Goal: Task Accomplishment & Management: Use online tool/utility

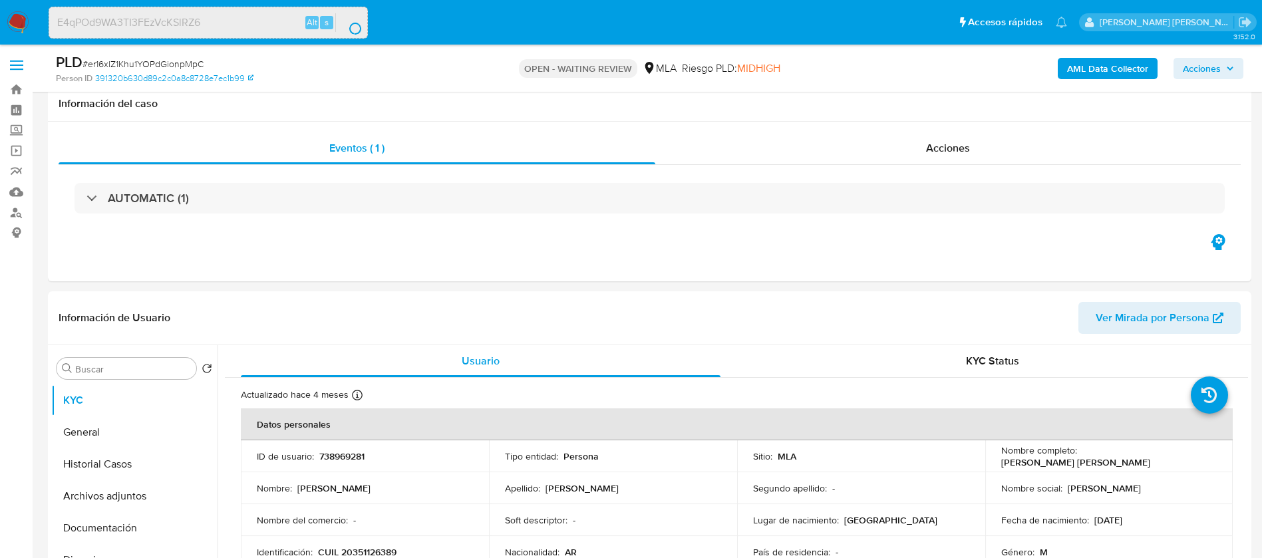
select select "10"
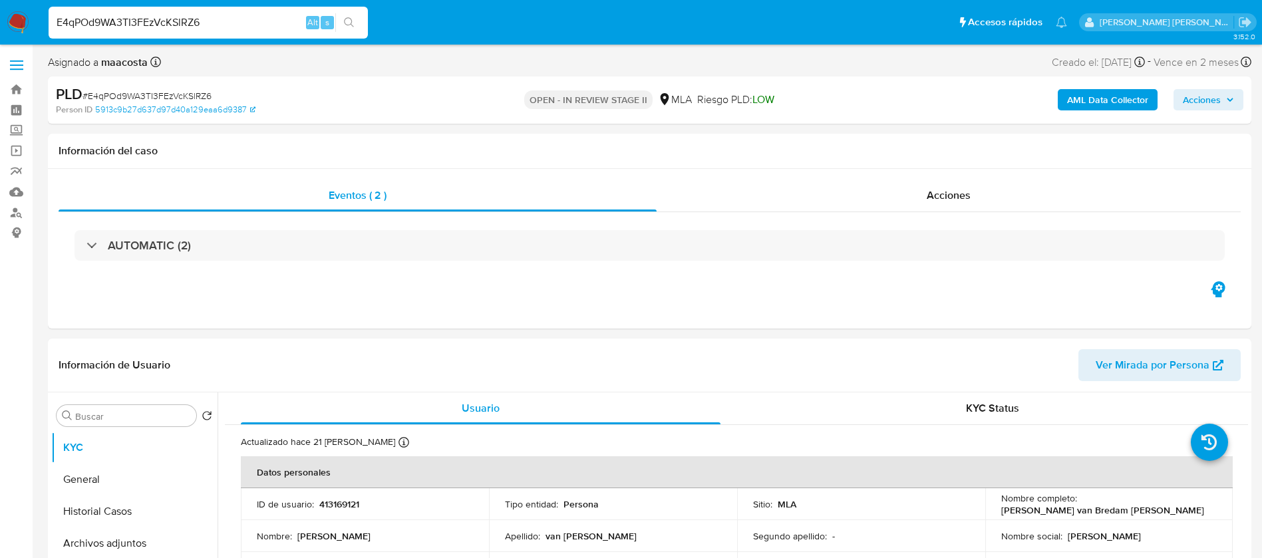
select select "10"
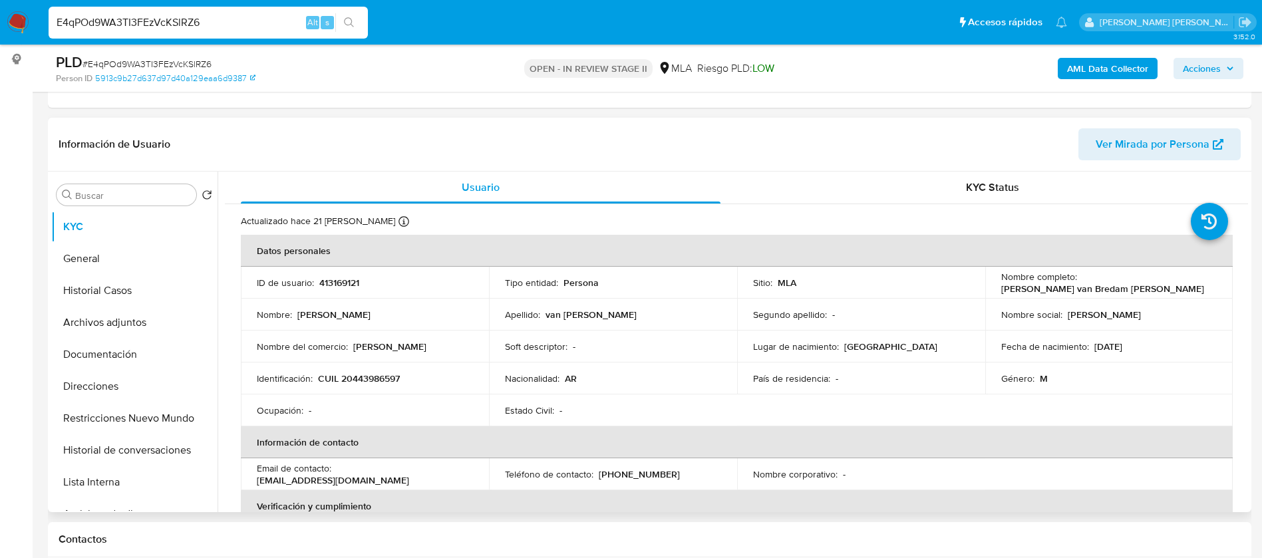
scroll to position [176, 0]
click at [128, 289] on button "Historial Casos" at bounding box center [129, 289] width 156 height 32
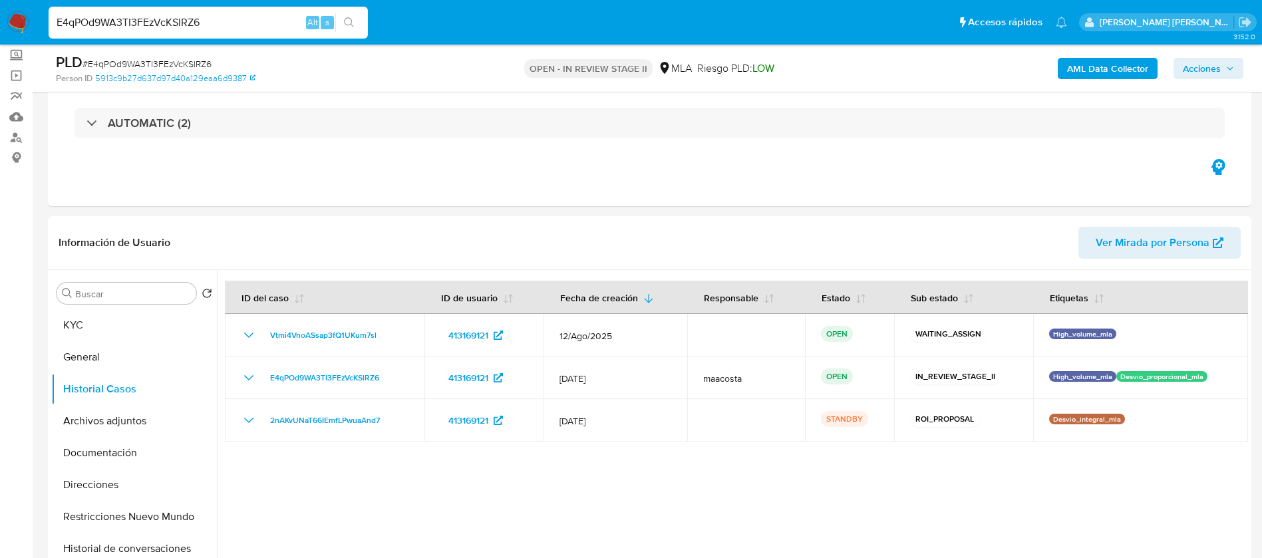
scroll to position [74, 0]
click at [1208, 71] on span "Acciones" at bounding box center [1201, 68] width 38 height 21
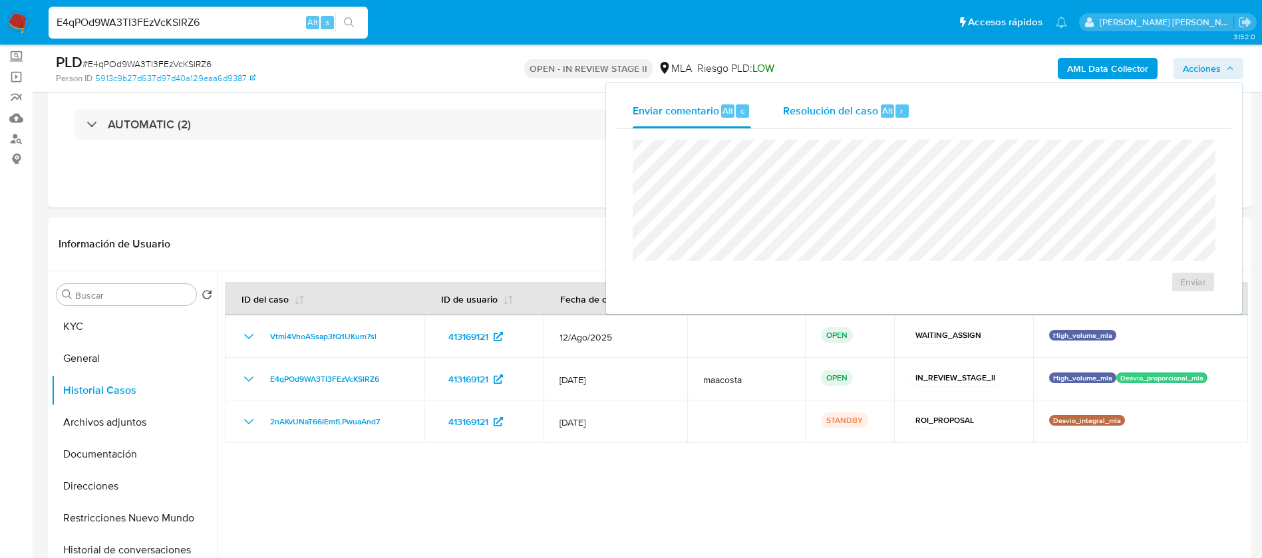
click at [855, 116] on span "Resolución del caso" at bounding box center [830, 109] width 95 height 15
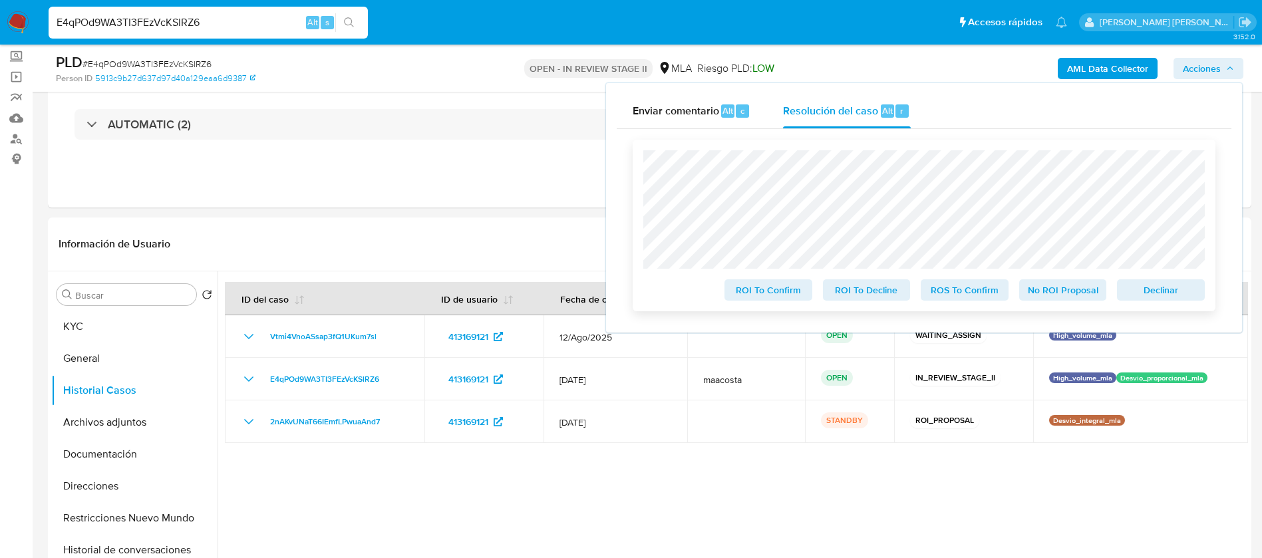
click at [946, 290] on span "ROS To Confirm" at bounding box center [964, 290] width 69 height 19
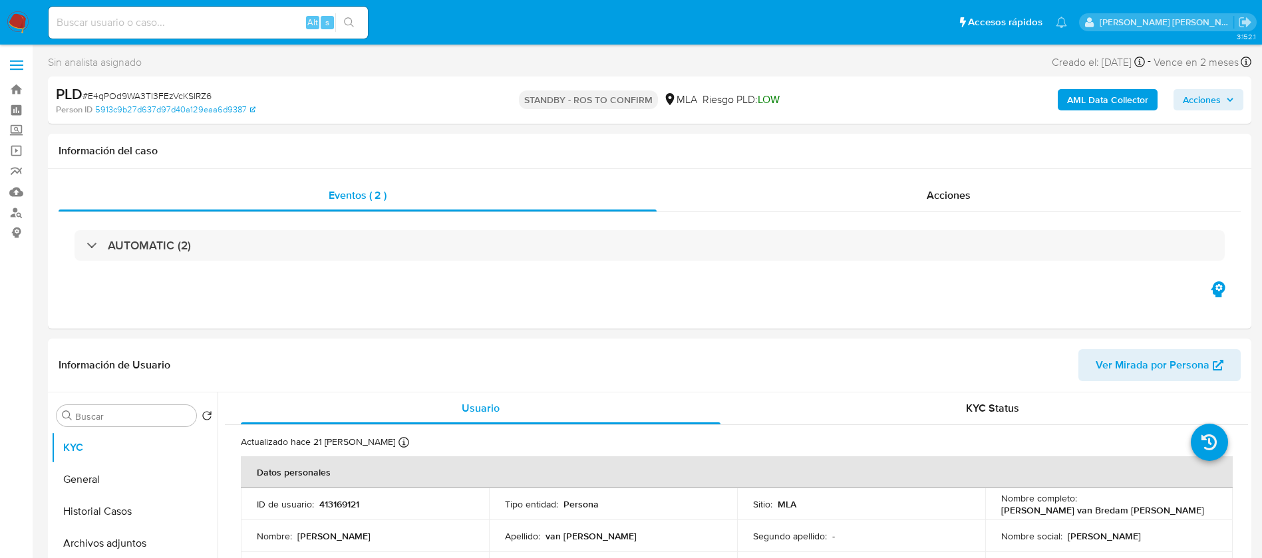
select select "10"
click at [1089, 298] on div "Eventos ( 2 ) Acciones AUTOMATIC (2)" at bounding box center [649, 249] width 1203 height 160
click at [278, 22] on input at bounding box center [208, 22] width 319 height 17
paste input "WQwjDaipWSSBVjrJaPpOyHox"
type input "WQwjDaipWSSBVjrJaPpOyHox"
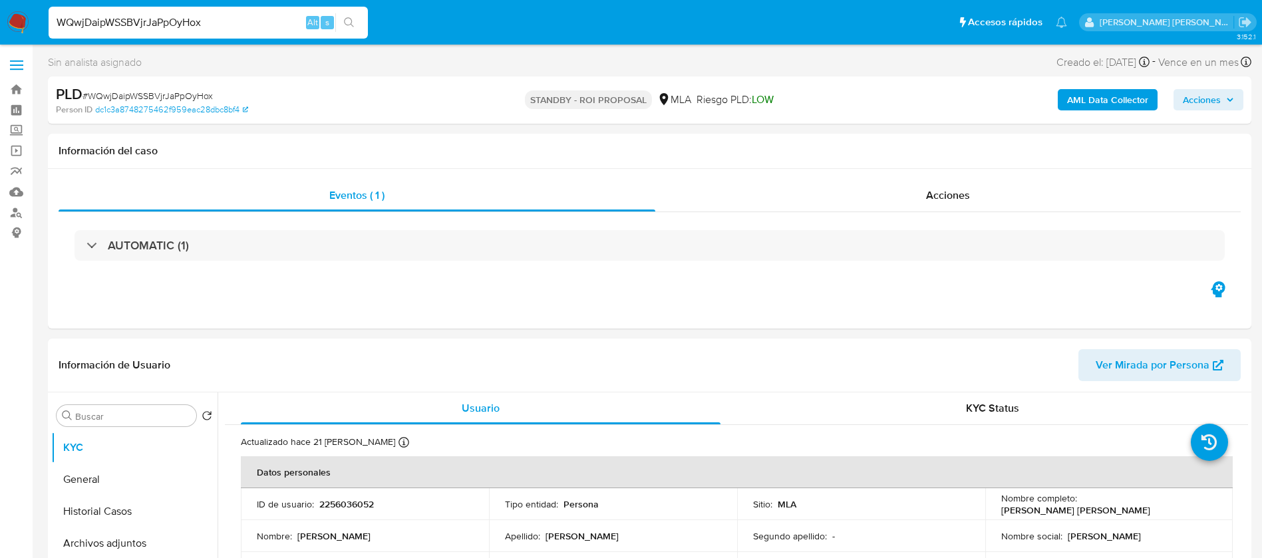
select select "10"
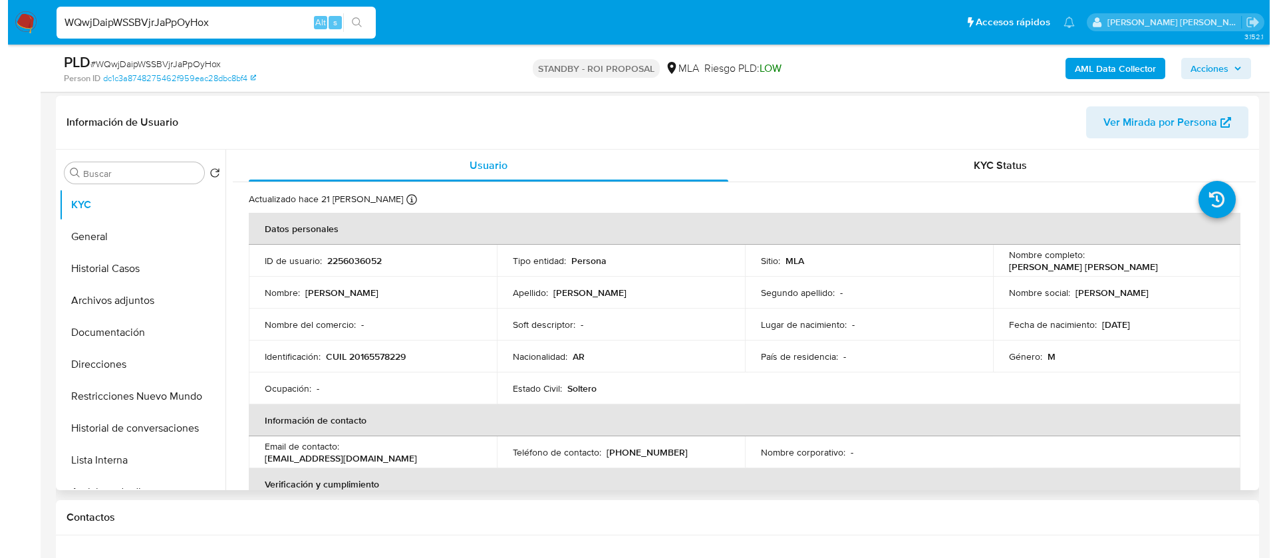
scroll to position [207, 0]
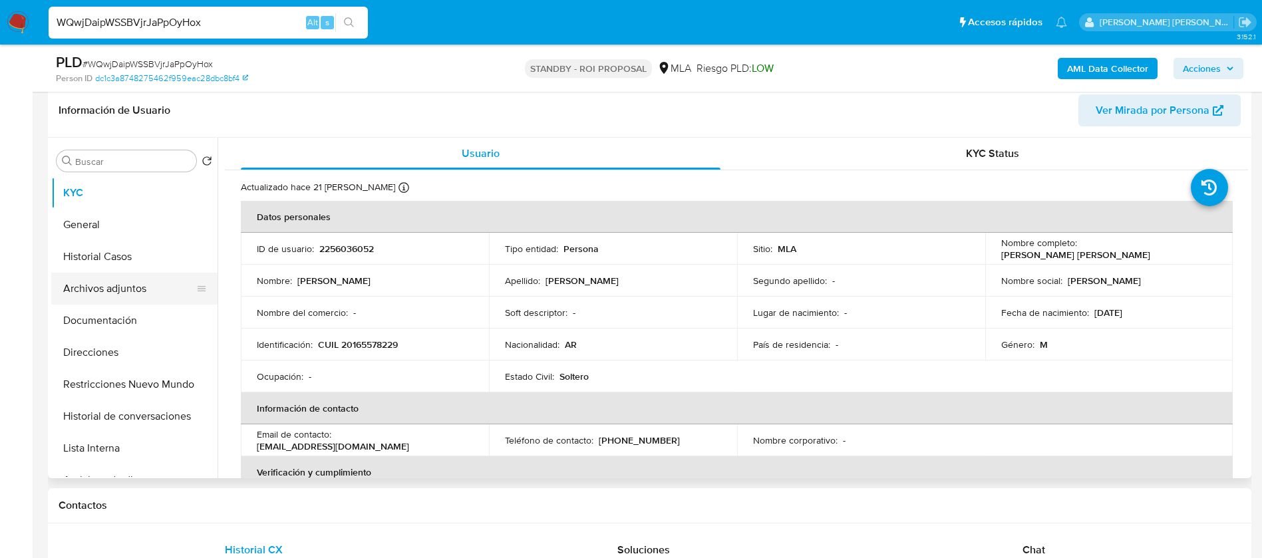
click at [110, 292] on button "Archivos adjuntos" at bounding box center [129, 289] width 156 height 32
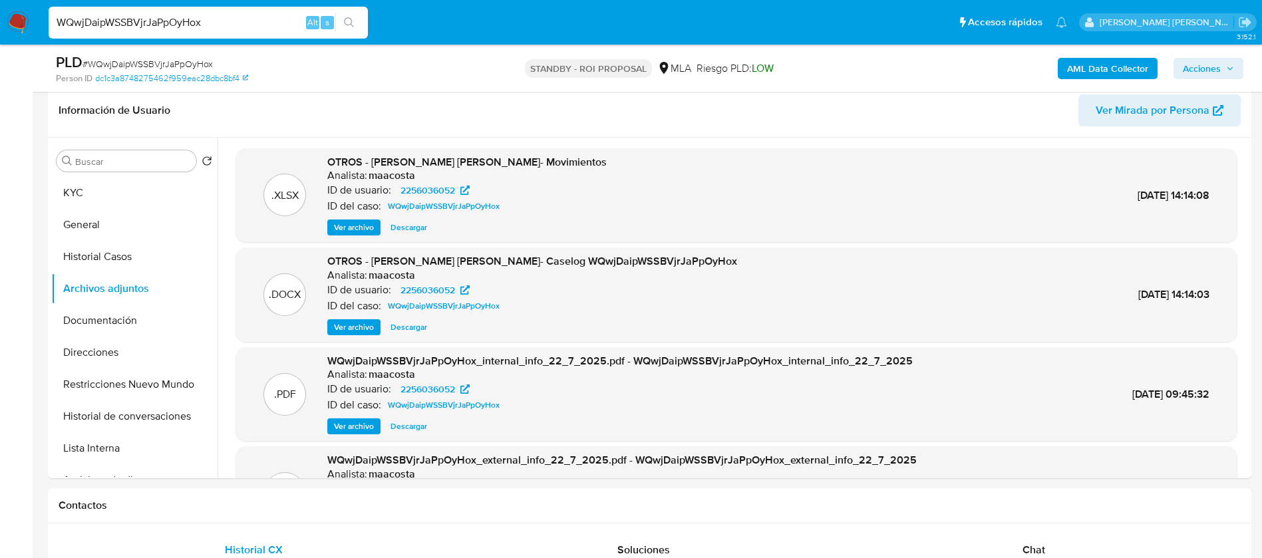
click at [354, 321] on span "Ver archivo" at bounding box center [354, 327] width 40 height 13
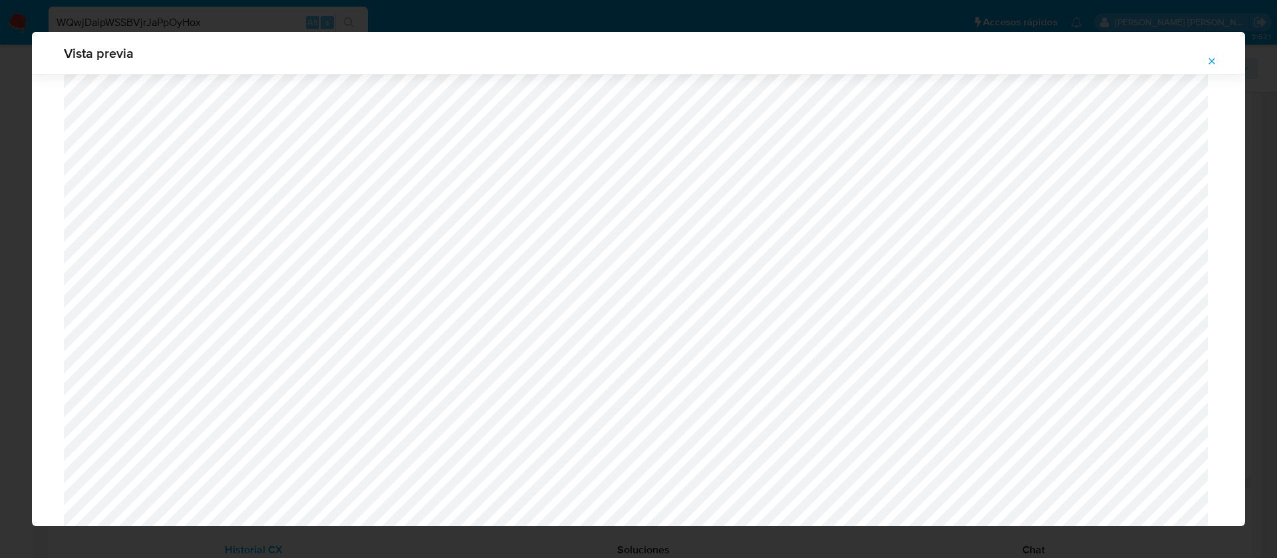
scroll to position [1016, 0]
click at [291, 8] on div "Vista previa" at bounding box center [638, 279] width 1277 height 558
click at [1211, 53] on span "Attachment preview" at bounding box center [1211, 61] width 11 height 19
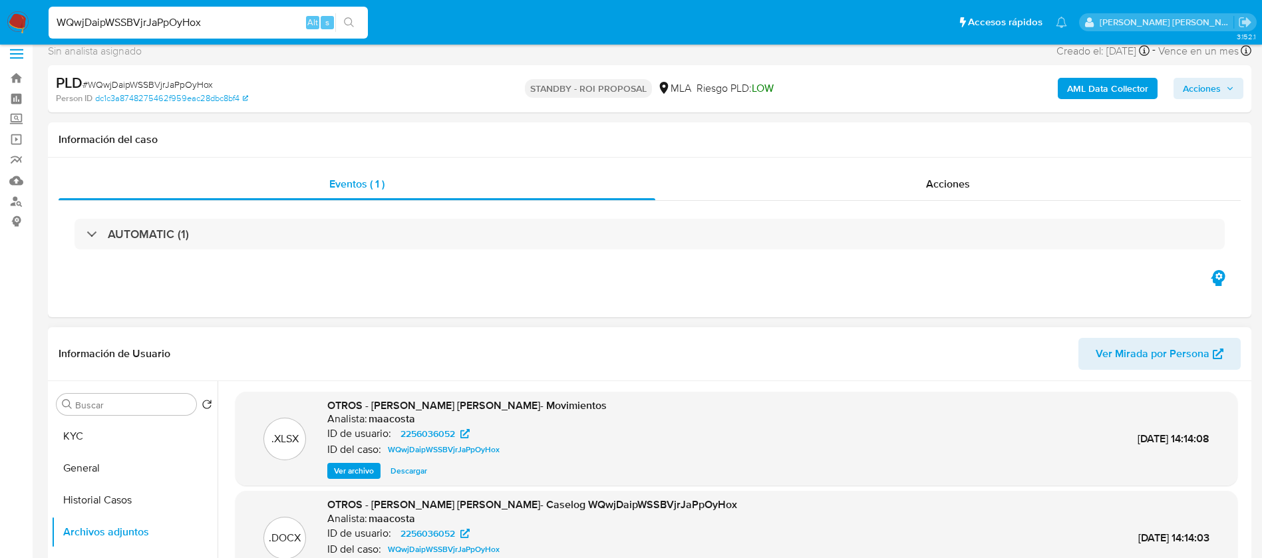
scroll to position [0, 0]
